Goal: Information Seeking & Learning: Learn about a topic

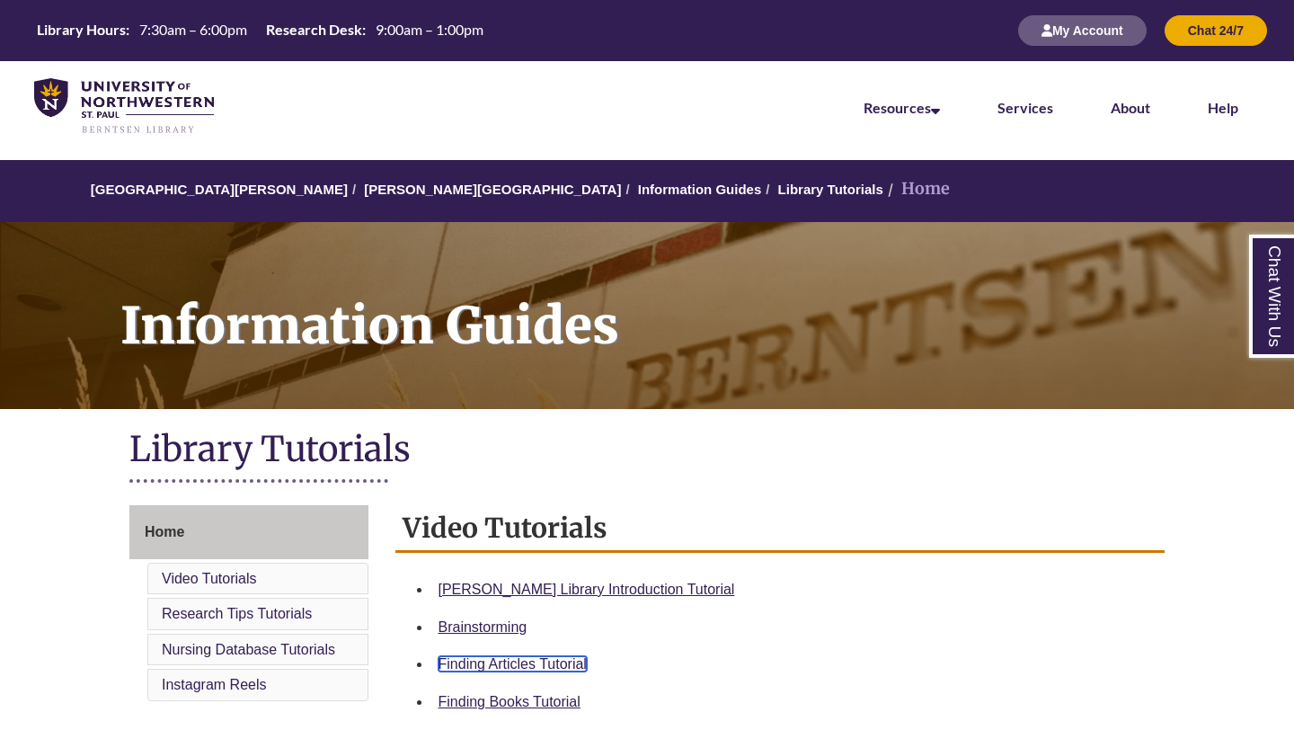
click at [513, 660] on link "Finding Articles Tutorial" at bounding box center [513, 663] width 148 height 15
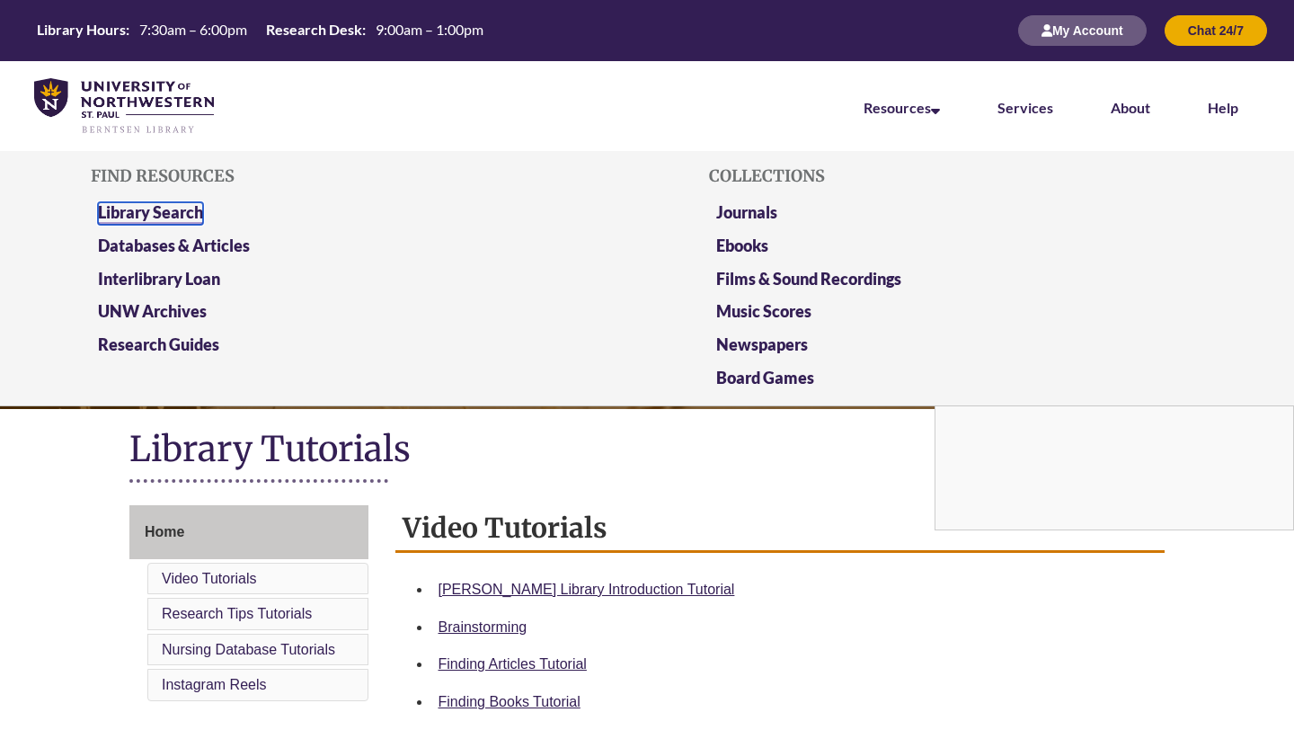
click at [181, 211] on link "Library Search" at bounding box center [150, 213] width 105 height 22
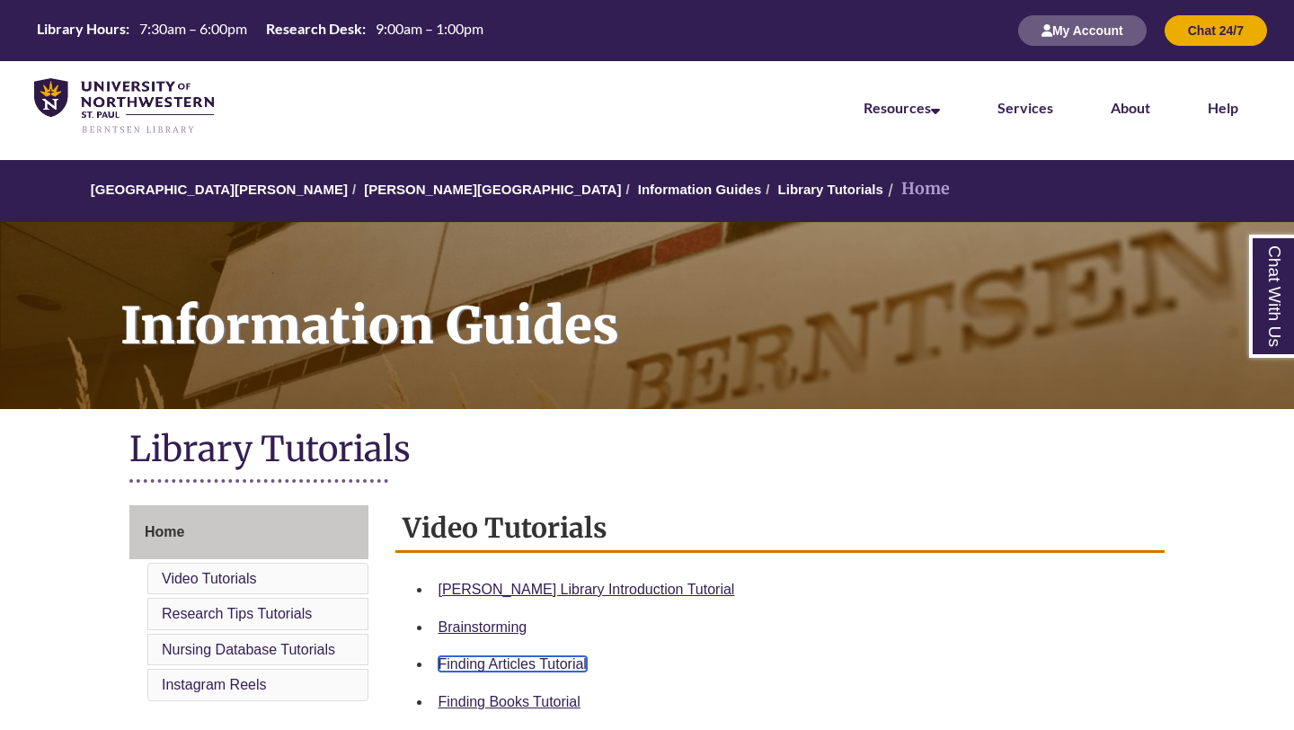
click at [534, 667] on link "Finding Articles Tutorial" at bounding box center [513, 663] width 148 height 15
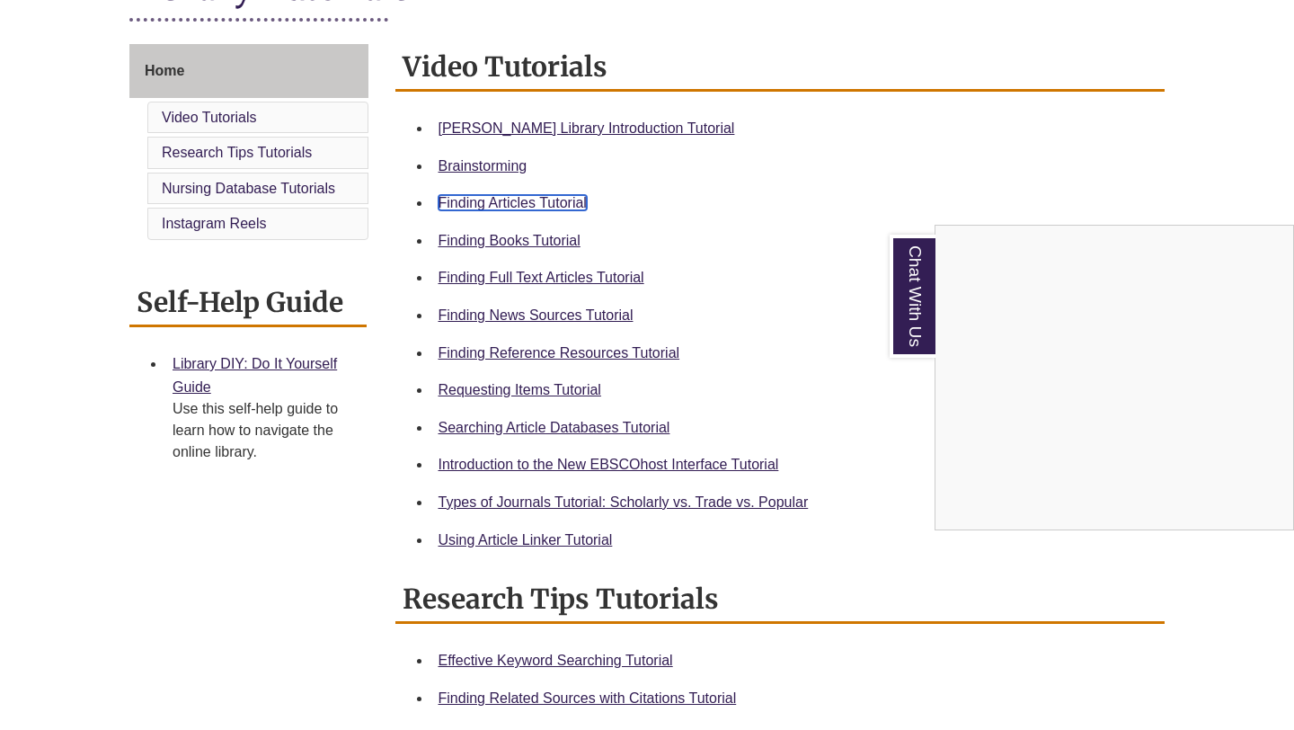
scroll to position [466, 0]
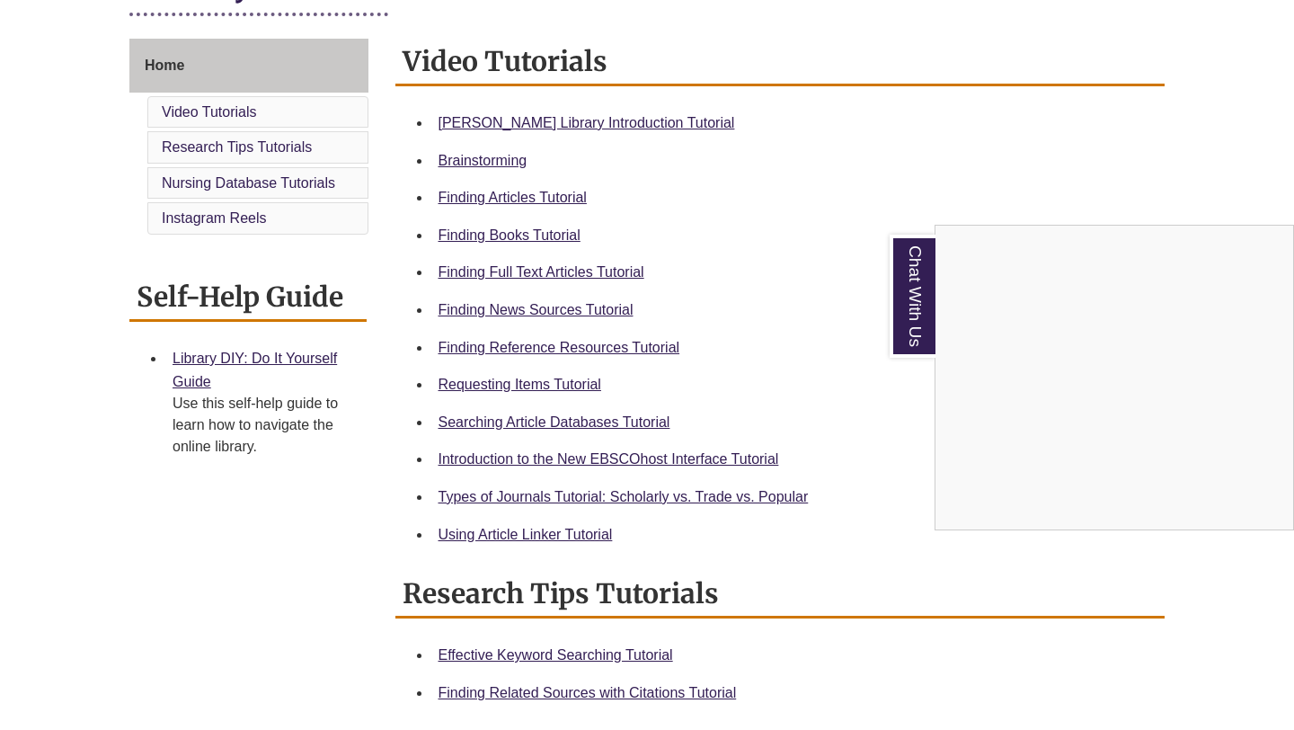
click at [581, 272] on div "Chat With Us" at bounding box center [647, 365] width 1294 height 730
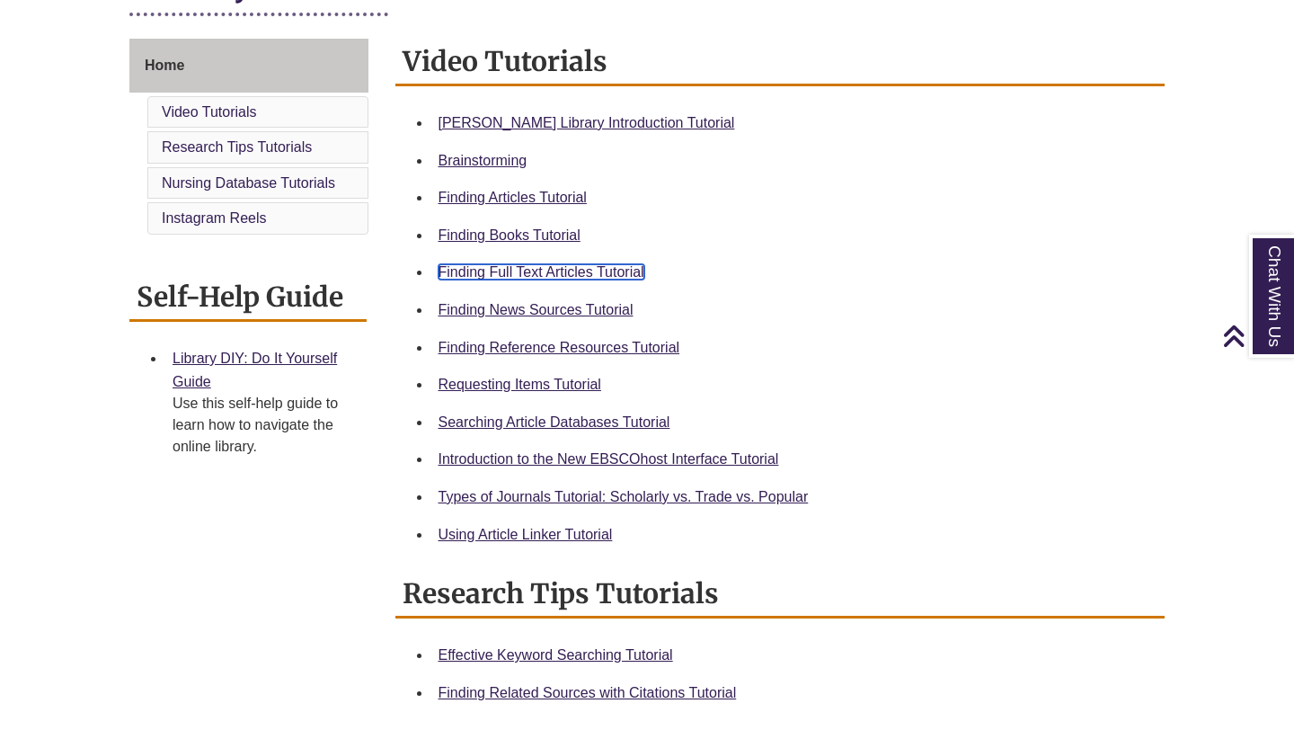
click at [569, 273] on link "Finding Full Text Articles Tutorial" at bounding box center [542, 271] width 206 height 15
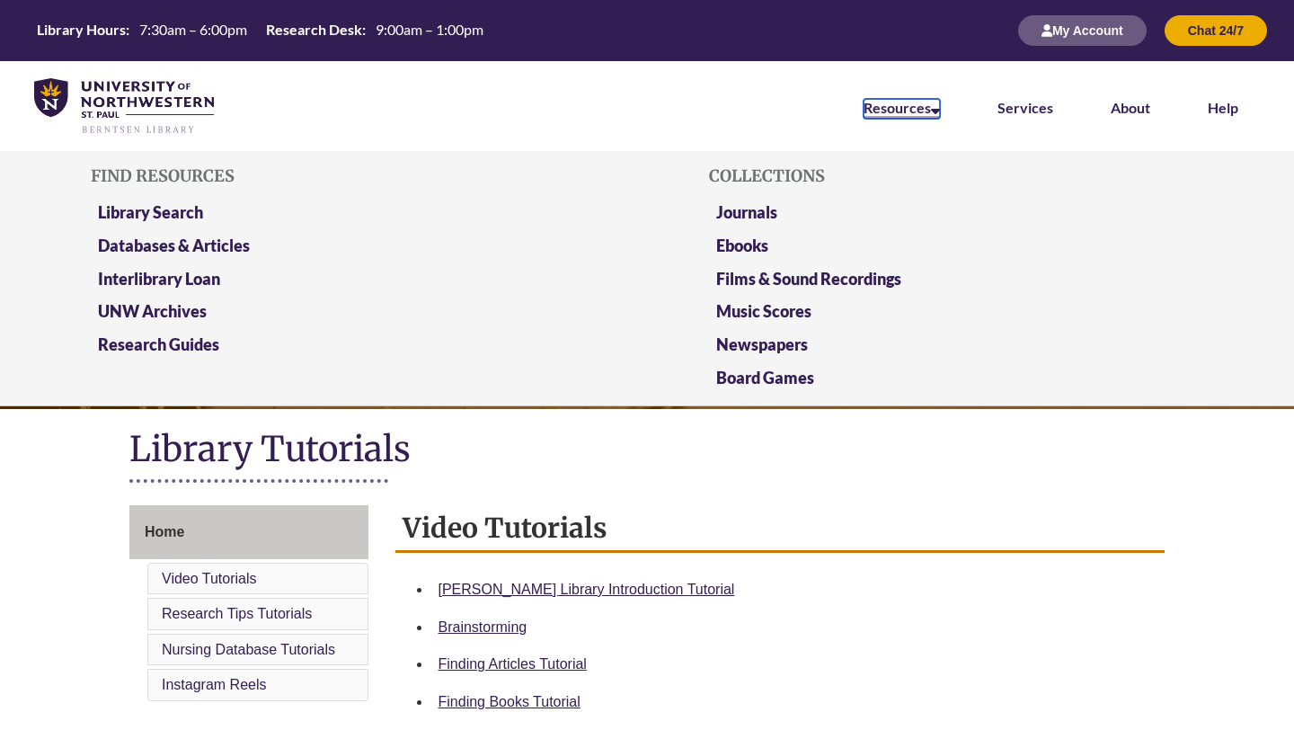
click at [933, 106] on icon at bounding box center [935, 108] width 9 height 14
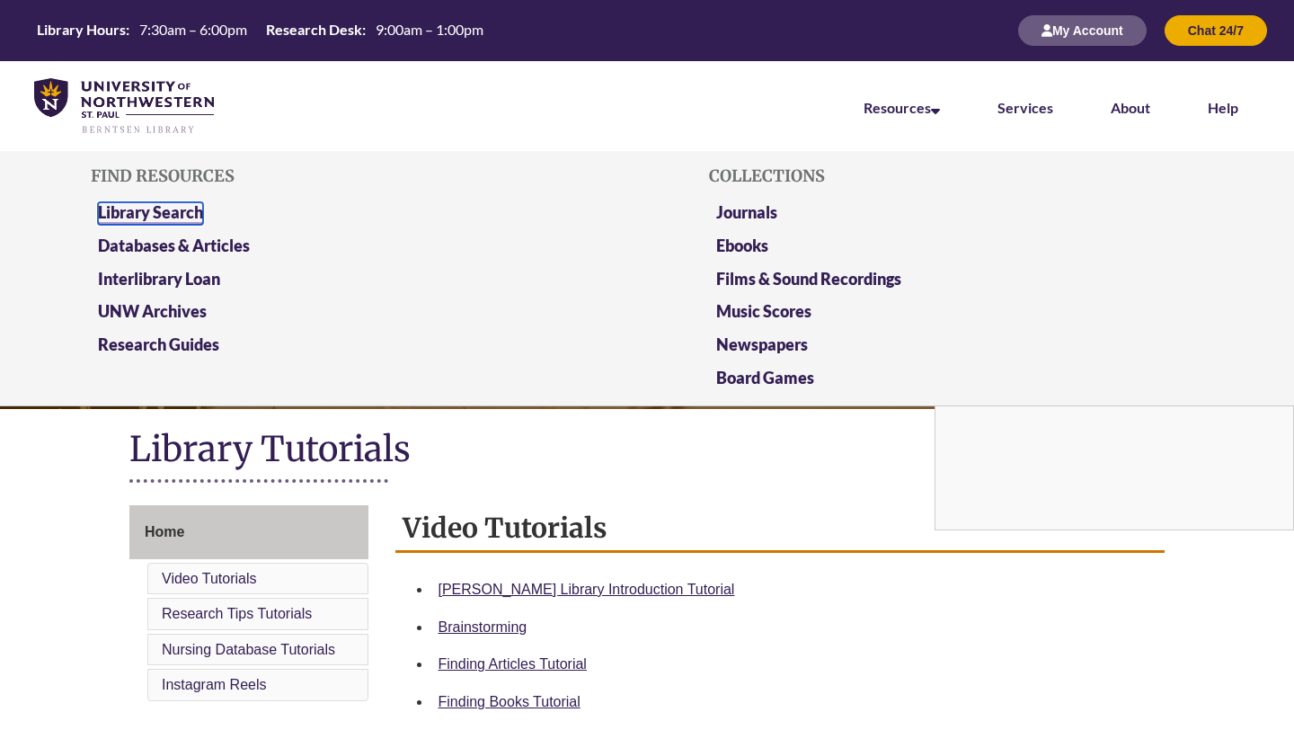
click at [171, 212] on link "Library Search" at bounding box center [150, 213] width 105 height 22
